Goal: Use online tool/utility: Utilize a website feature to perform a specific function

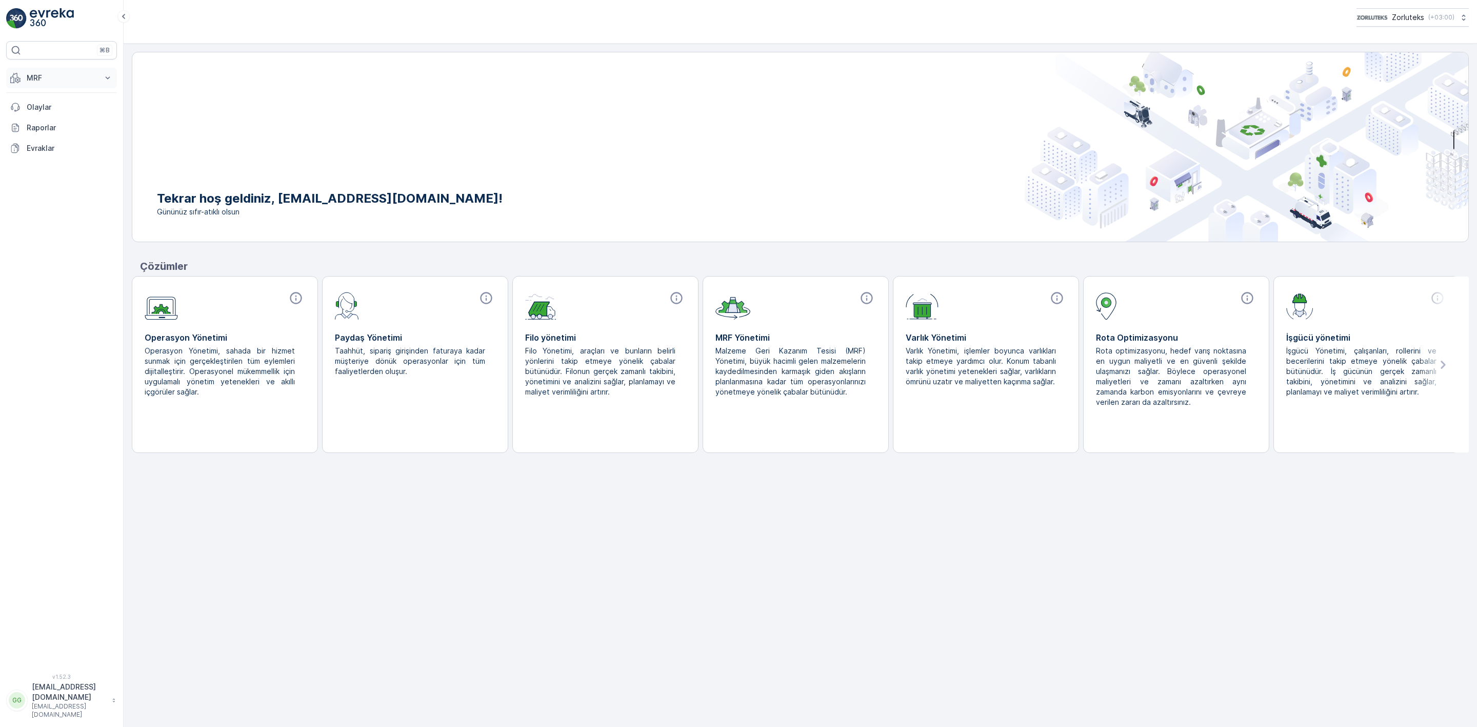
click at [44, 77] on p "MRF" at bounding box center [62, 78] width 70 height 10
click at [39, 111] on p "Gelen" at bounding box center [36, 110] width 21 height 10
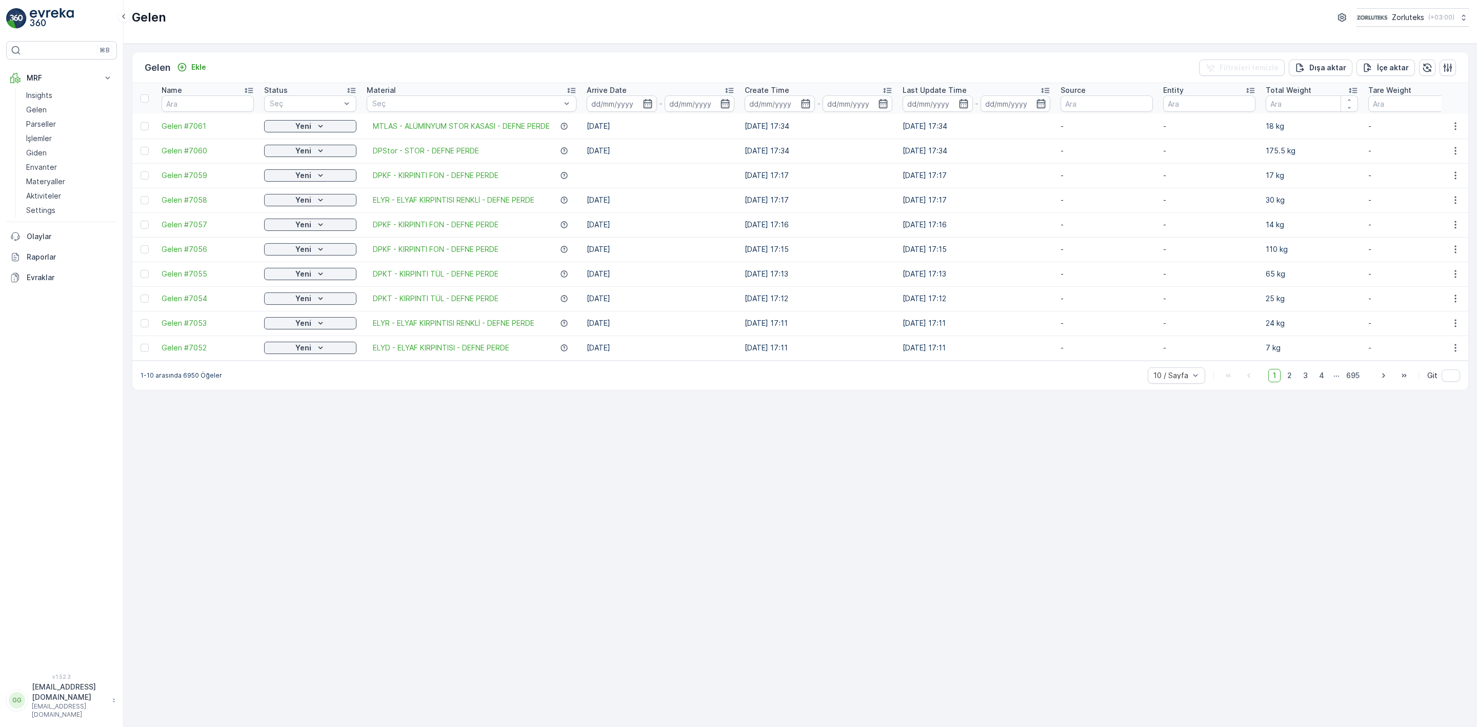
click at [146, 131] on td at bounding box center [144, 126] width 24 height 25
drag, startPoint x: 146, startPoint y: 126, endPoint x: 162, endPoint y: 141, distance: 21.4
click at [146, 126] on div at bounding box center [145, 126] width 8 height 8
click at [141, 122] on input "checkbox" at bounding box center [141, 122] width 0 height 0
click at [1403, 65] on div "QR'ı yazdır" at bounding box center [1379, 67] width 64 height 30
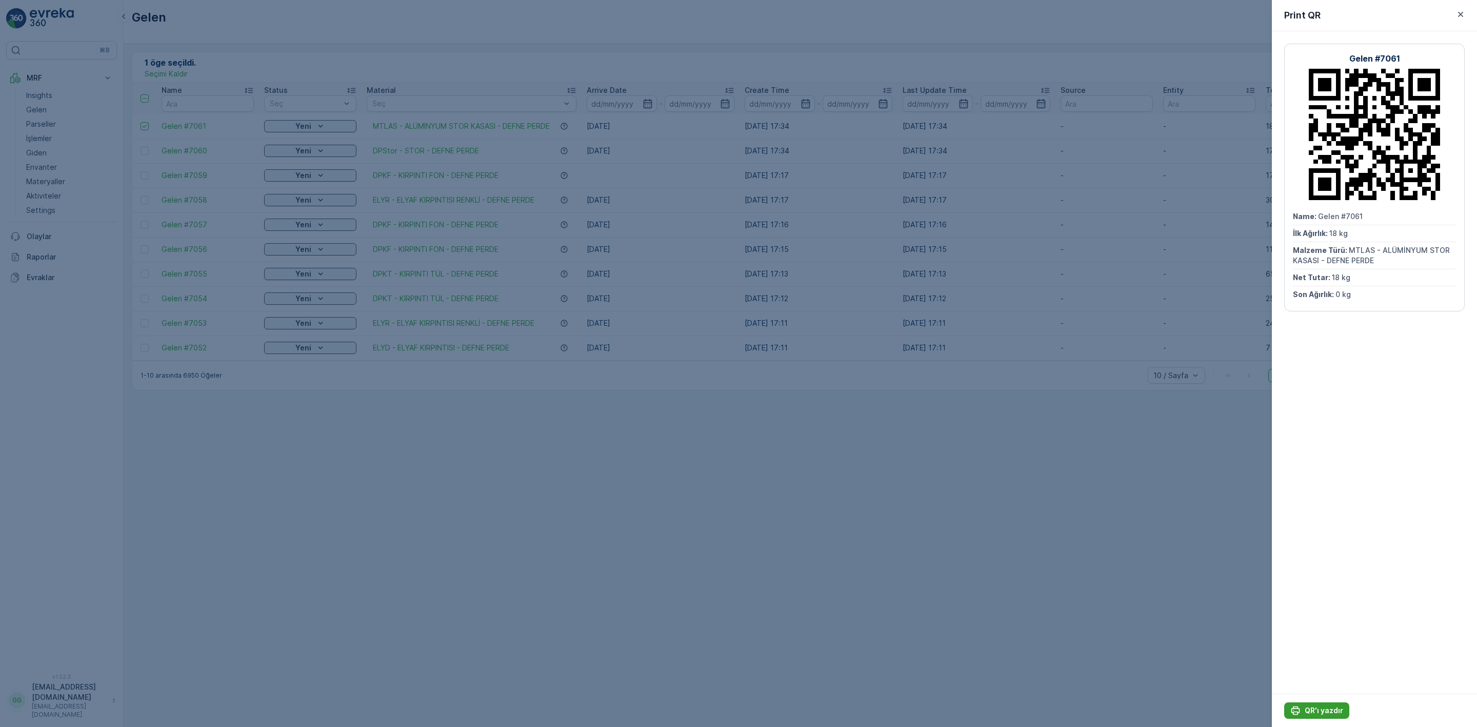
click at [1318, 706] on p "QR'ı yazdır" at bounding box center [1324, 710] width 38 height 10
click at [1459, 12] on icon "button" at bounding box center [1461, 14] width 10 height 10
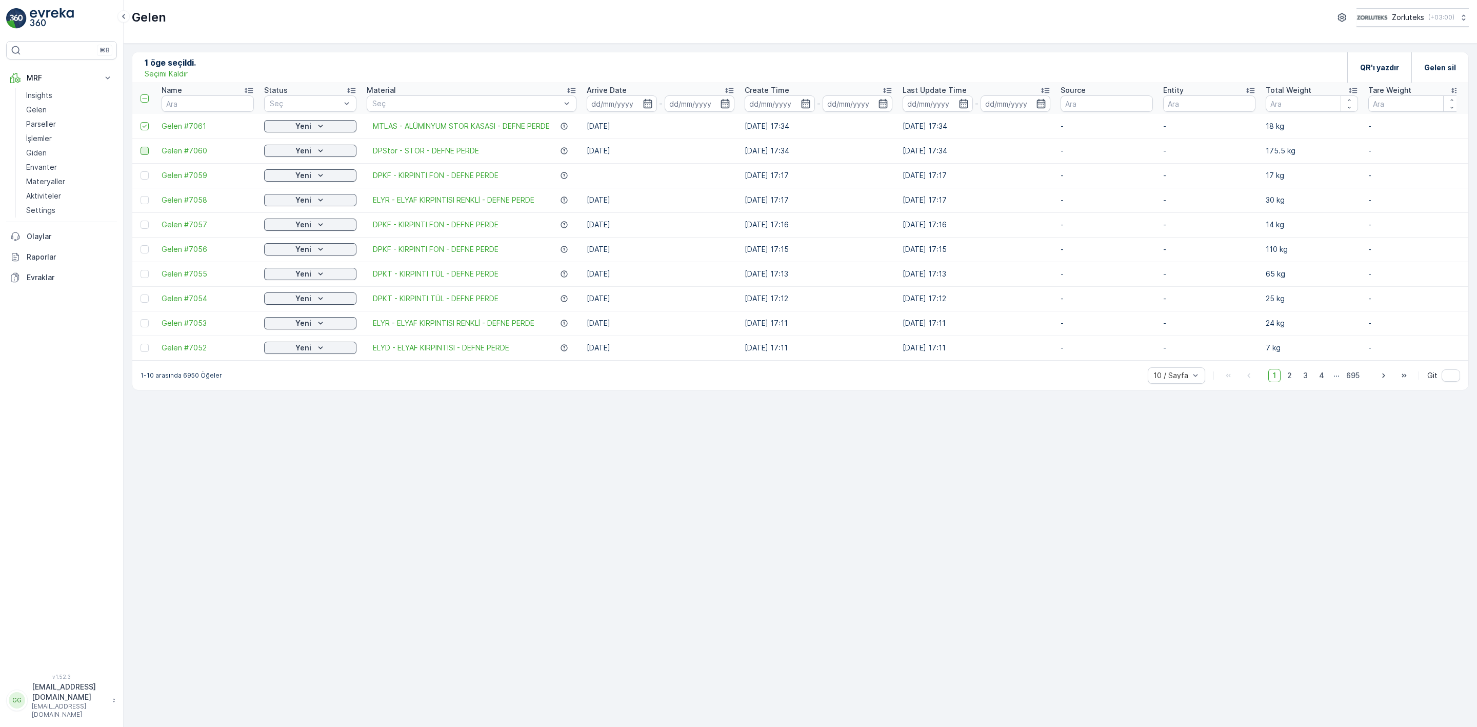
click at [141, 148] on div at bounding box center [145, 151] width 8 height 8
click at [141, 147] on input "checkbox" at bounding box center [141, 147] width 0 height 0
click at [147, 128] on icon at bounding box center [144, 126] width 7 height 7
click at [141, 122] on input "checkbox" at bounding box center [141, 122] width 0 height 0
click at [1386, 59] on div "QR'ı yazdır" at bounding box center [1379, 67] width 39 height 30
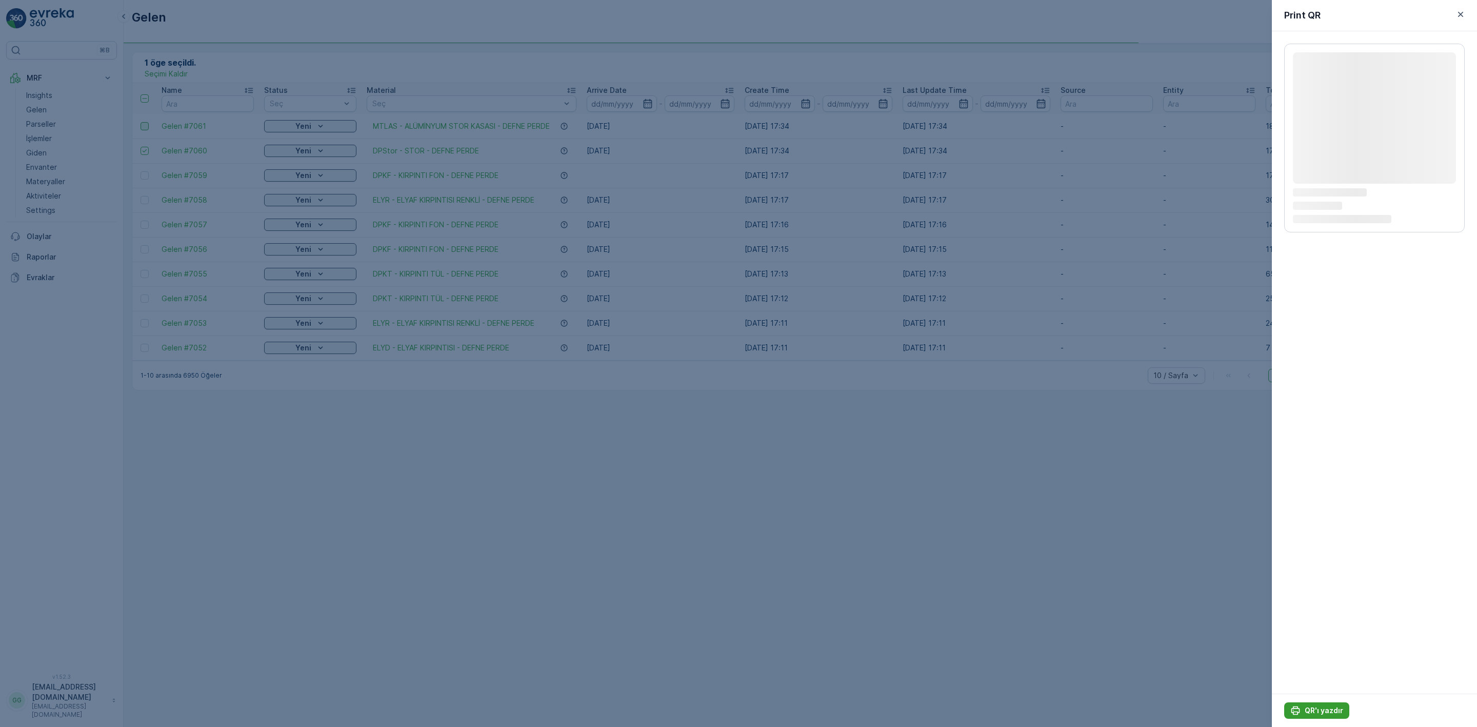
click at [1325, 712] on p "QR'ı yazdır" at bounding box center [1324, 710] width 38 height 10
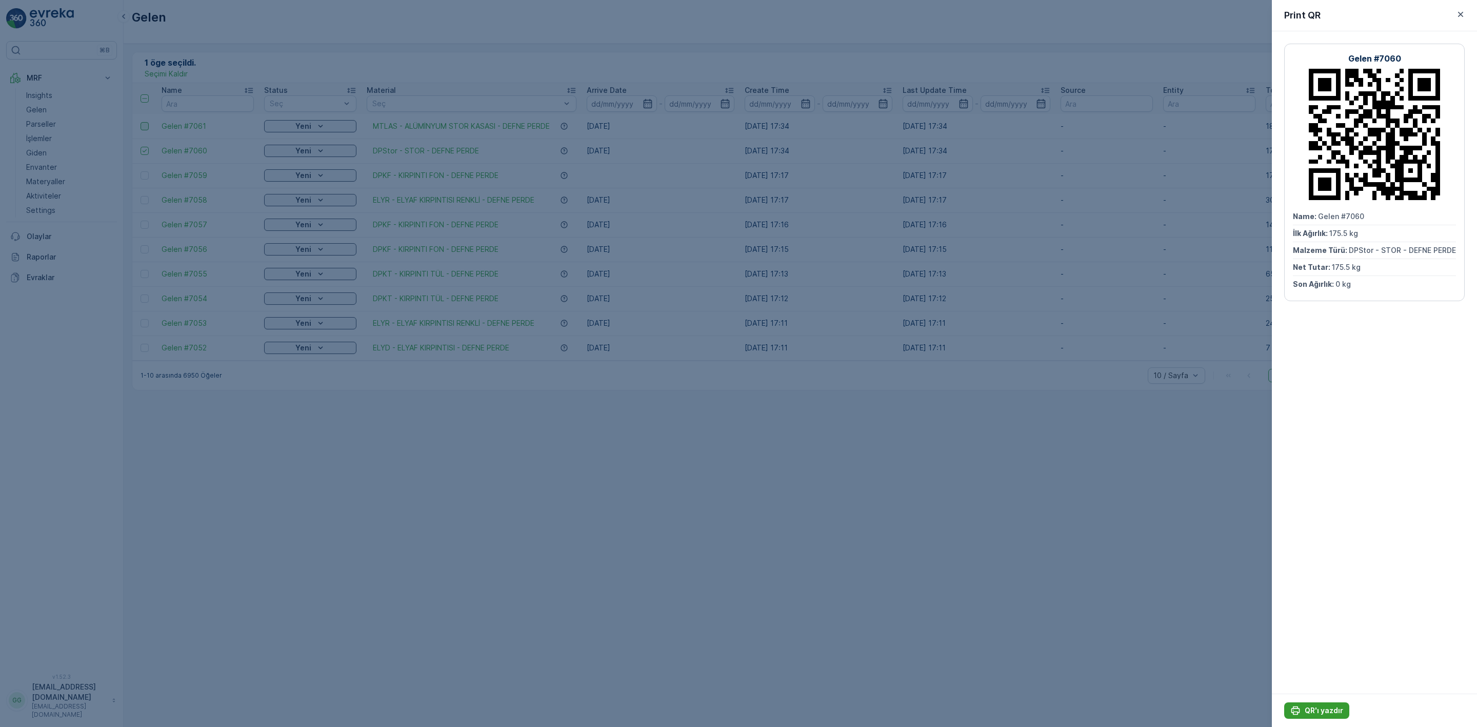
click at [1310, 713] on p "QR'ı yazdır" at bounding box center [1324, 710] width 38 height 10
click at [1459, 16] on icon "button" at bounding box center [1460, 14] width 5 height 5
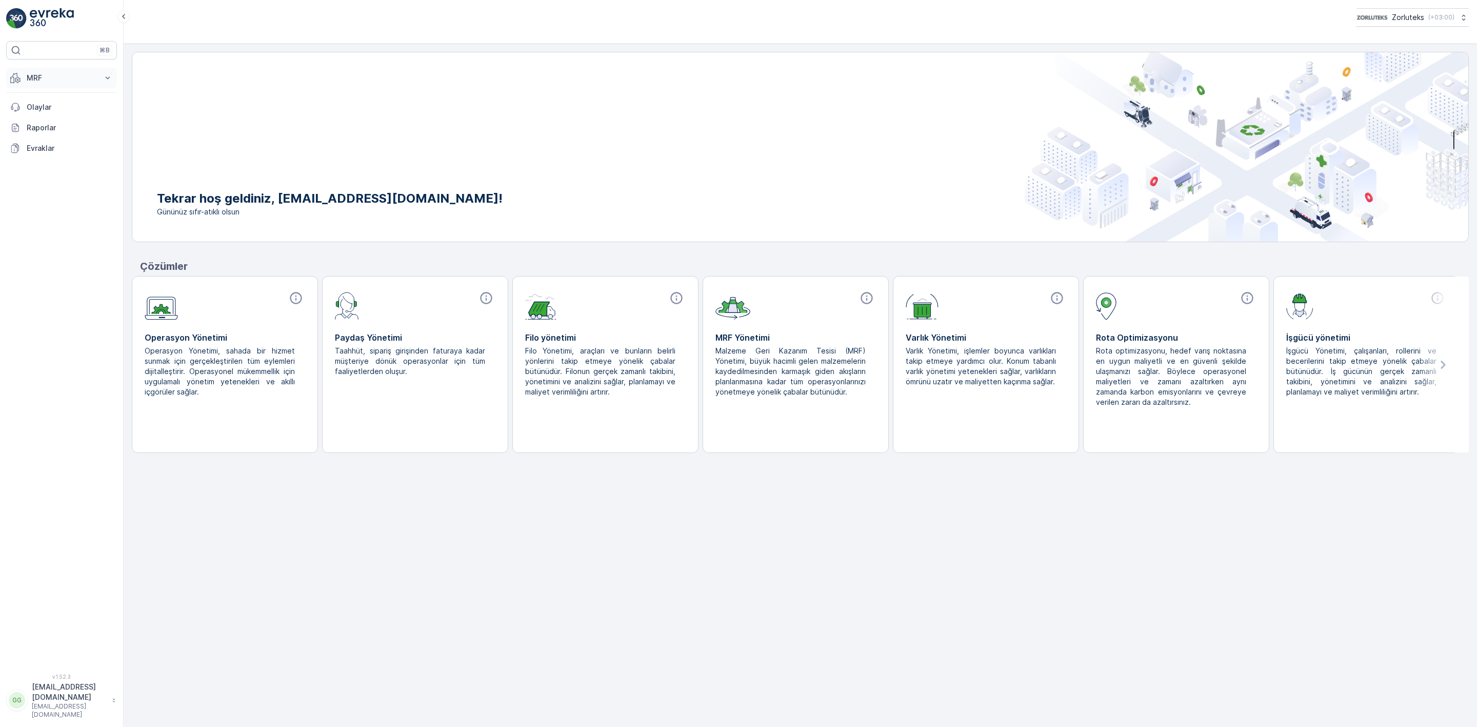
click at [51, 81] on p "MRF" at bounding box center [62, 78] width 70 height 10
click at [39, 109] on p "Gelen" at bounding box center [36, 110] width 21 height 10
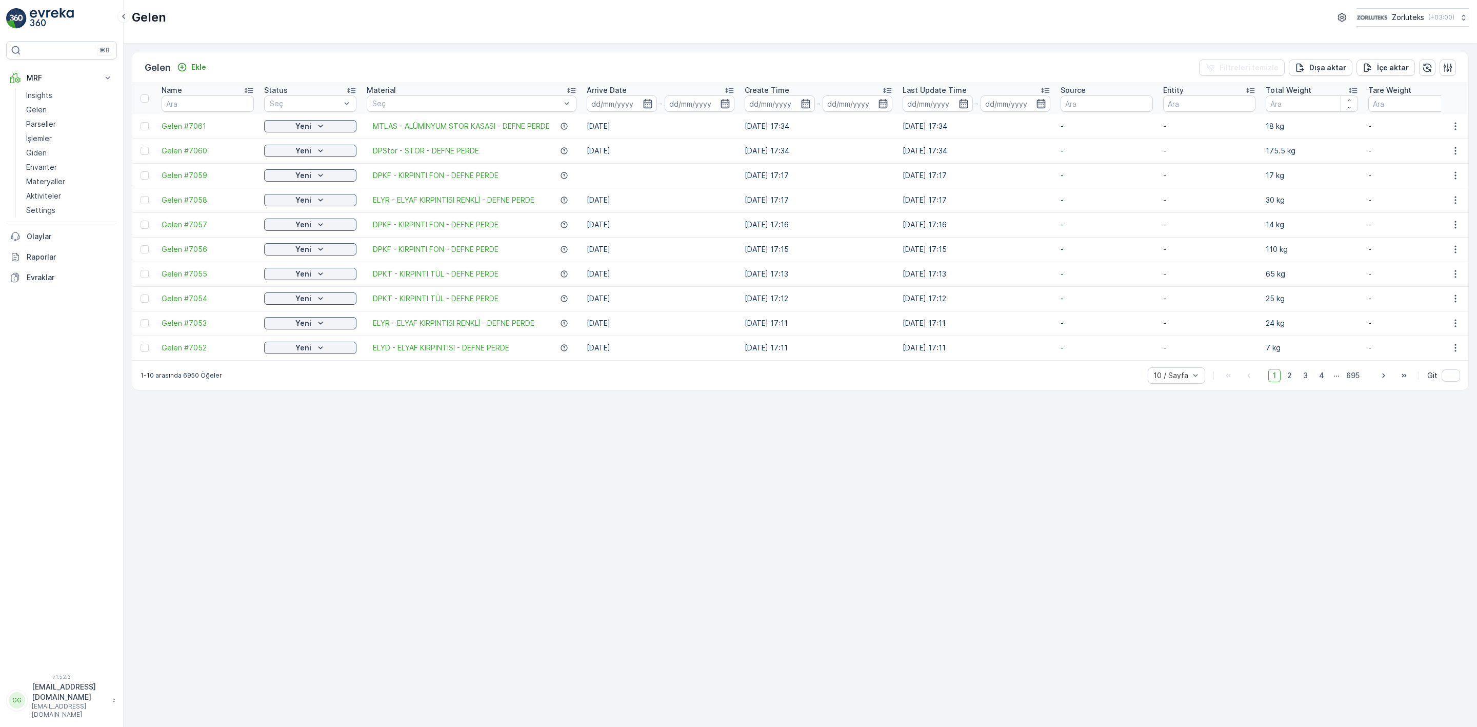
click at [144, 157] on td at bounding box center [144, 150] width 24 height 25
click at [145, 153] on div at bounding box center [145, 151] width 8 height 8
click at [141, 147] on input "checkbox" at bounding box center [141, 147] width 0 height 0
click at [1388, 74] on div "QR'ı yazdır" at bounding box center [1379, 67] width 39 height 30
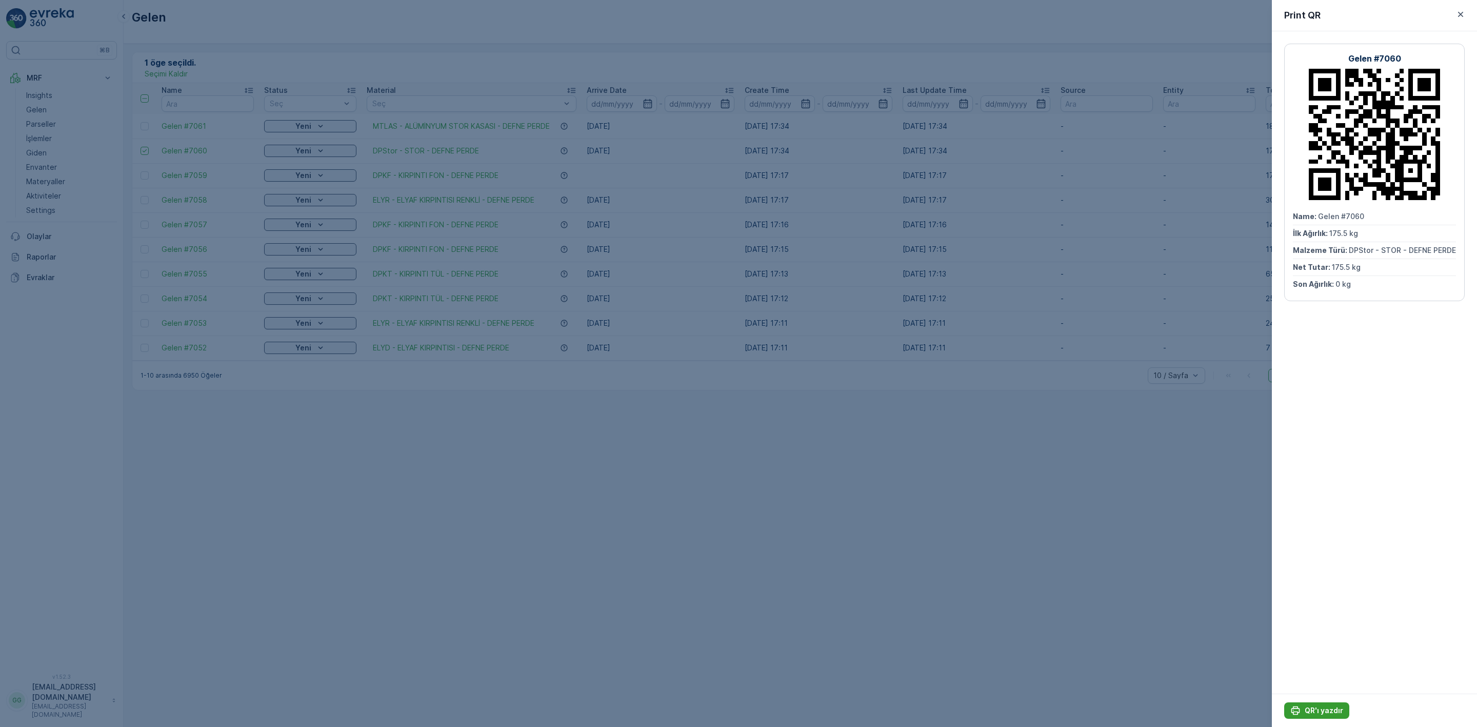
click at [1328, 713] on p "QR'ı yazdır" at bounding box center [1324, 710] width 38 height 10
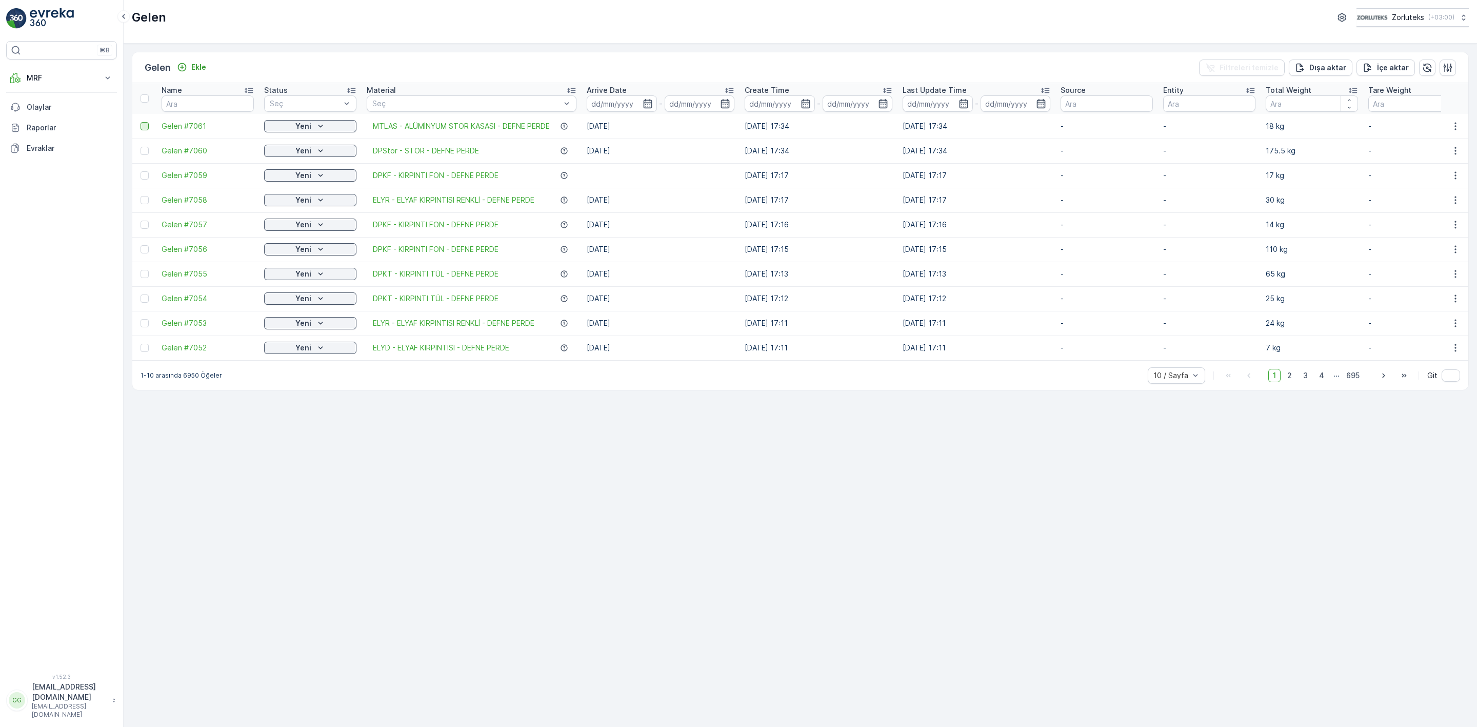
click at [142, 128] on div at bounding box center [145, 126] width 8 height 8
click at [141, 122] on input "checkbox" at bounding box center [141, 122] width 0 height 0
click at [1387, 71] on p "QR'ı yazdır" at bounding box center [1379, 68] width 39 height 10
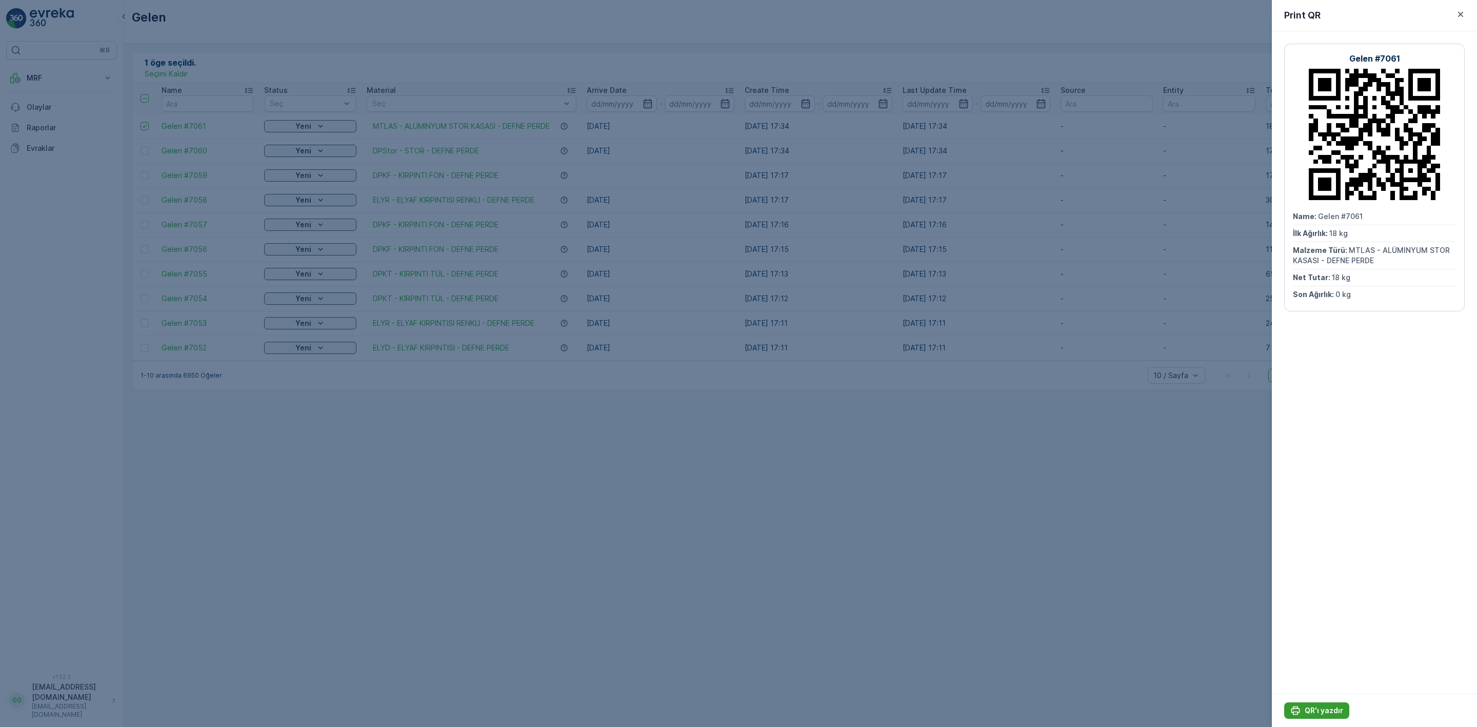
click at [1311, 714] on p "QR'ı yazdır" at bounding box center [1324, 710] width 38 height 10
click at [1460, 19] on icon "button" at bounding box center [1461, 14] width 10 height 10
